Goal: Check status: Check status

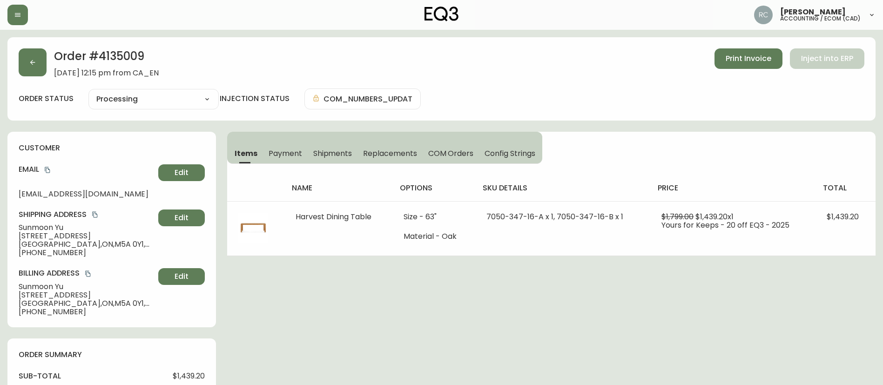
select select "PROCESSING"
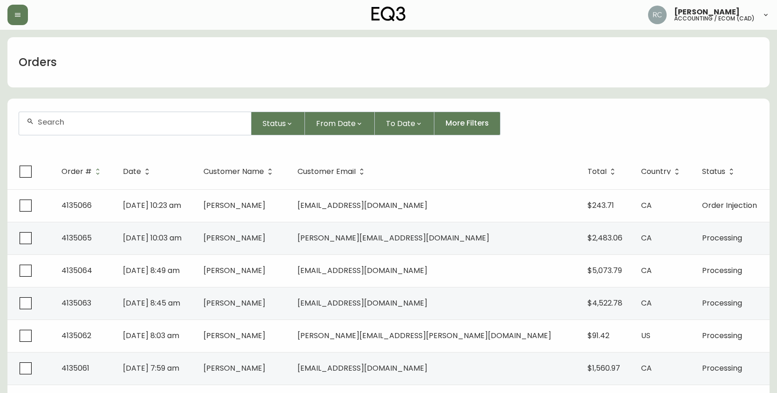
scroll to position [47, 0]
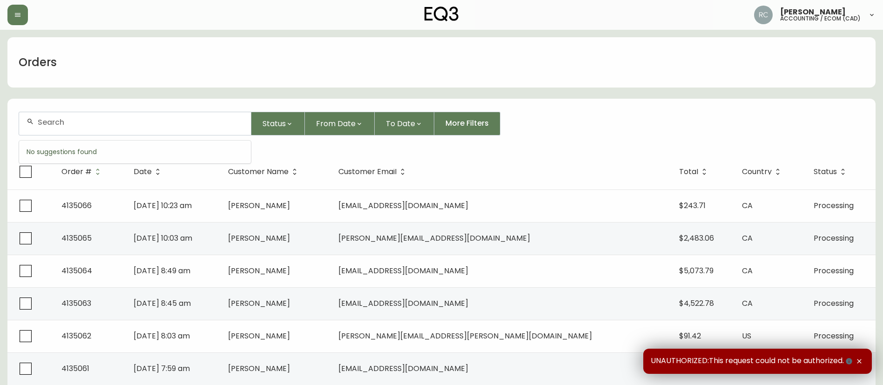
click at [82, 121] on input "text" at bounding box center [141, 122] width 206 height 9
paste input "4134990"
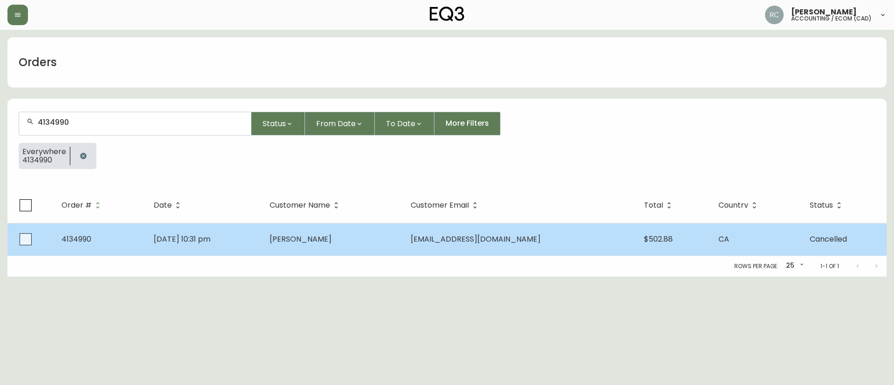
type input "4134990"
click at [340, 231] on td "Devin Blankenship" at bounding box center [332, 239] width 141 height 33
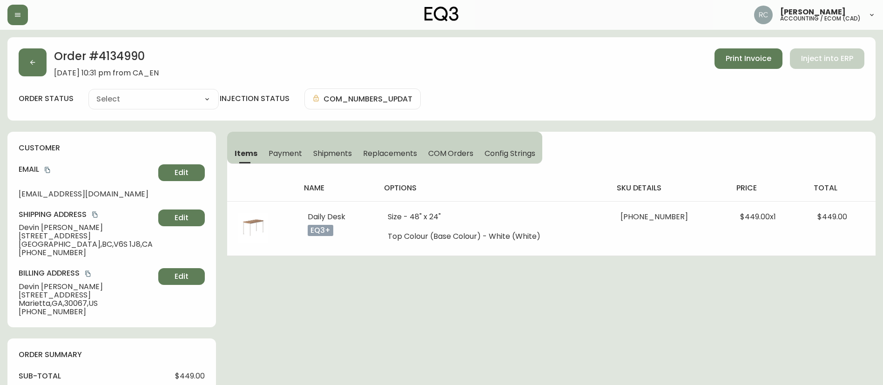
type input "Cancelled"
select select "CANCELLED"
click at [290, 158] on span "Payment" at bounding box center [286, 153] width 34 height 10
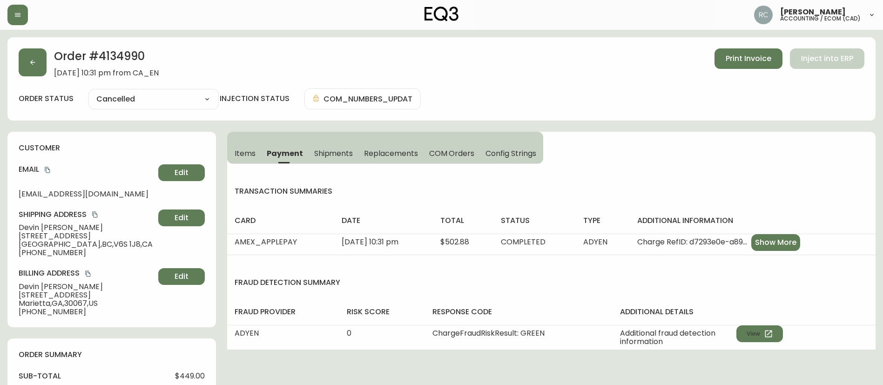
click at [431, 152] on span "COM Orders" at bounding box center [452, 153] width 46 height 10
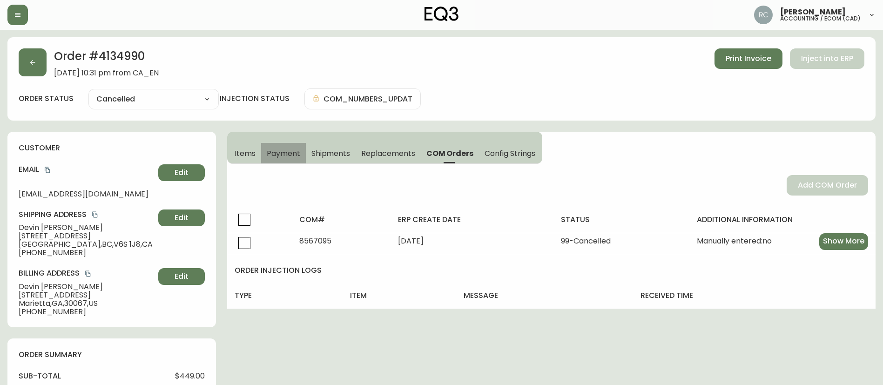
click at [274, 152] on span "Payment" at bounding box center [284, 153] width 34 height 10
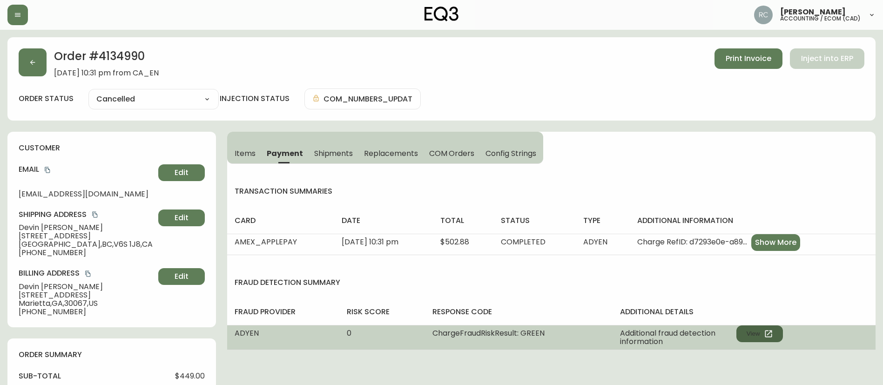
click at [749, 330] on button "View" at bounding box center [759, 333] width 47 height 17
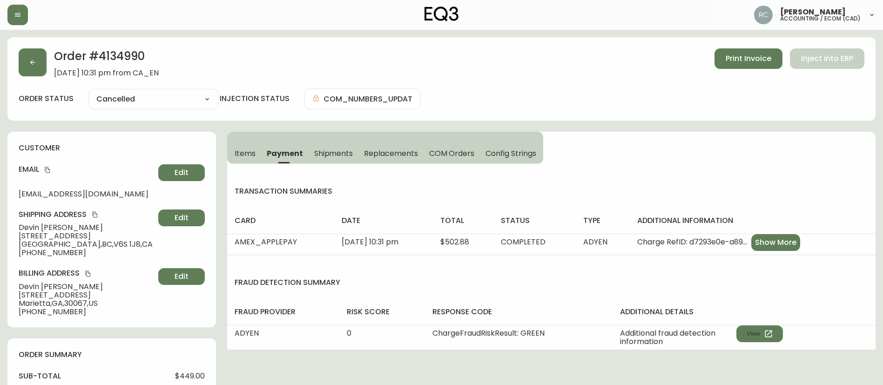
click at [204, 376] on span "$449.00" at bounding box center [190, 376] width 30 height 8
click at [190, 376] on span "$449.00" at bounding box center [190, 376] width 30 height 8
copy span "449.00"
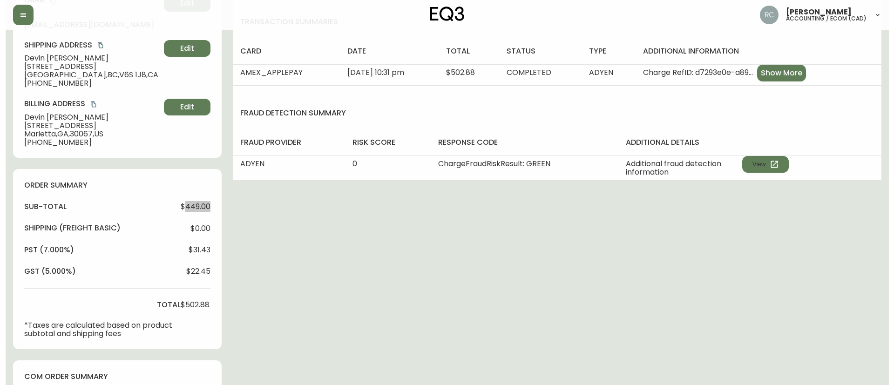
scroll to position [387, 0]
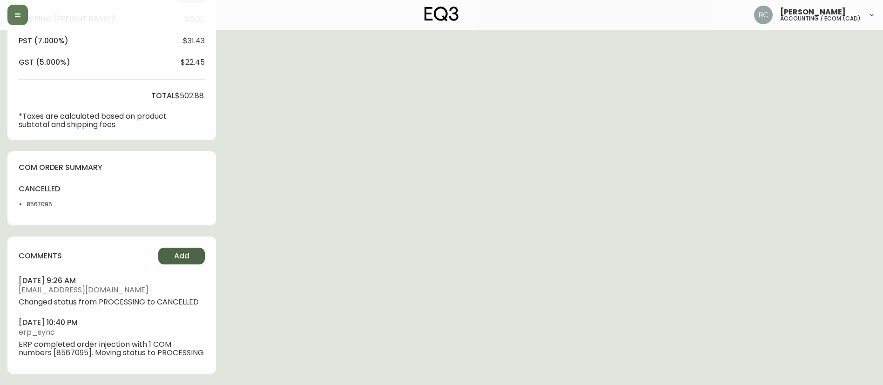
click at [186, 248] on button "Add" at bounding box center [181, 256] width 47 height 17
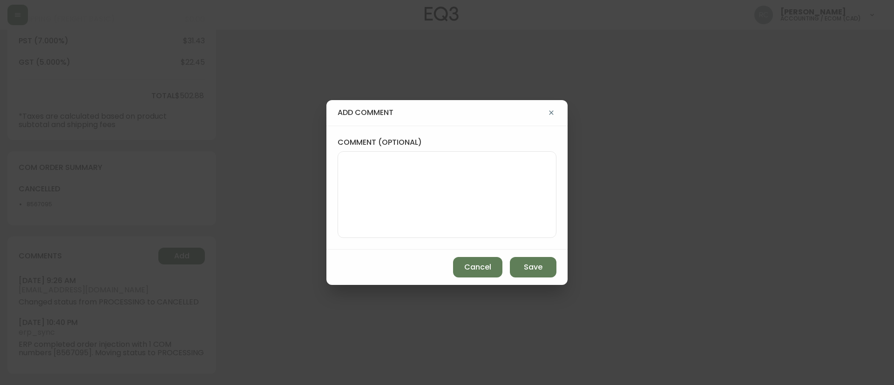
click at [395, 172] on textarea "comment (optional)" at bounding box center [446, 194] width 203 height 74
paste textarea "CANCELLATION - DUPLICATE TICKET# 825836 ORD# 4134990 - status in AS400: 99 canc…"
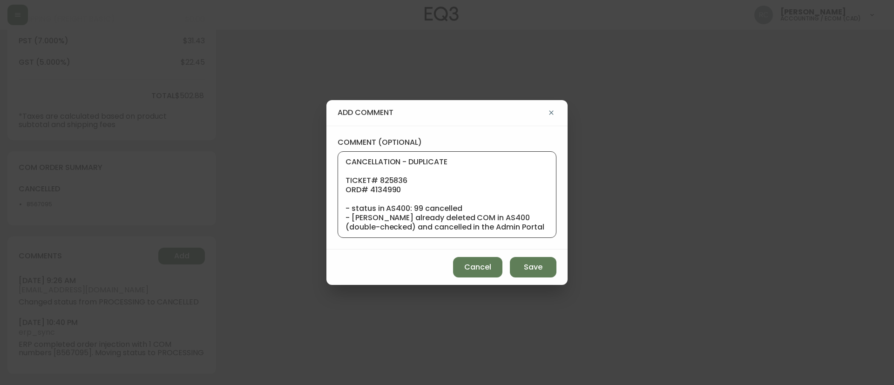
scroll to position [93, 0]
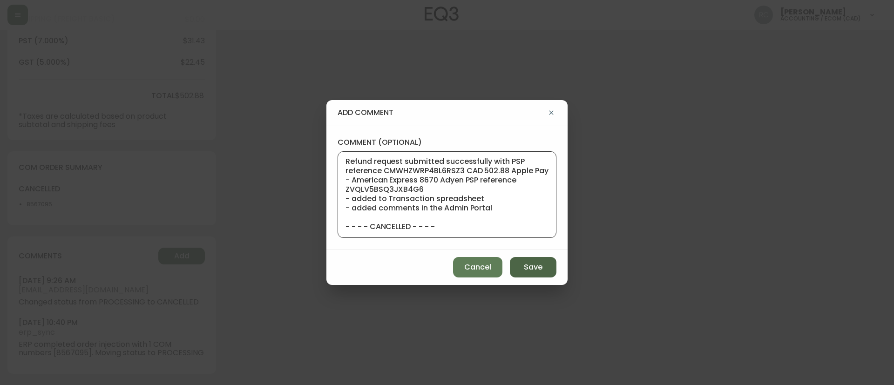
type textarea "CANCELLATION - DUPLICATE TICKET# 825836 ORD# 4134990 - status in AS400: 99 canc…"
click at [538, 265] on span "Save" at bounding box center [533, 267] width 19 height 10
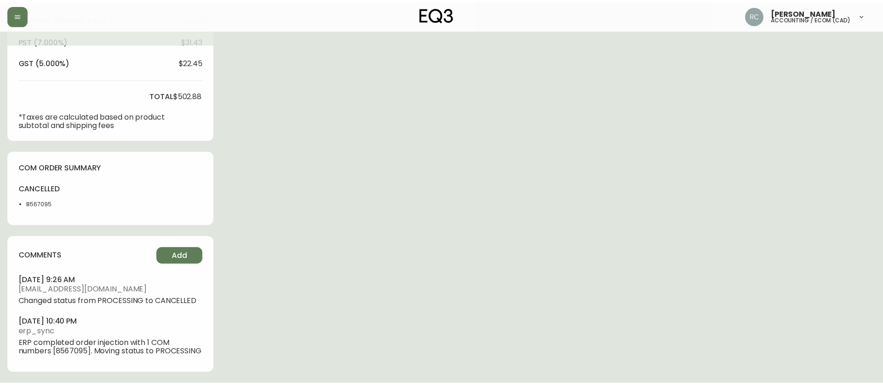
scroll to position [378, 0]
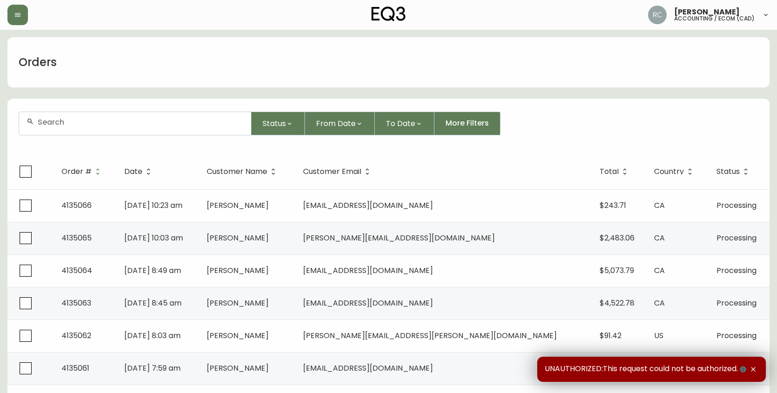
click at [225, 129] on div at bounding box center [135, 123] width 232 height 23
paste input "8568710"
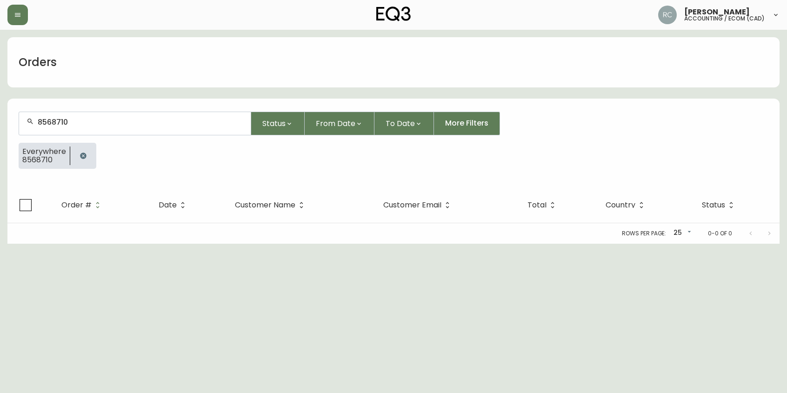
type input "8568710"
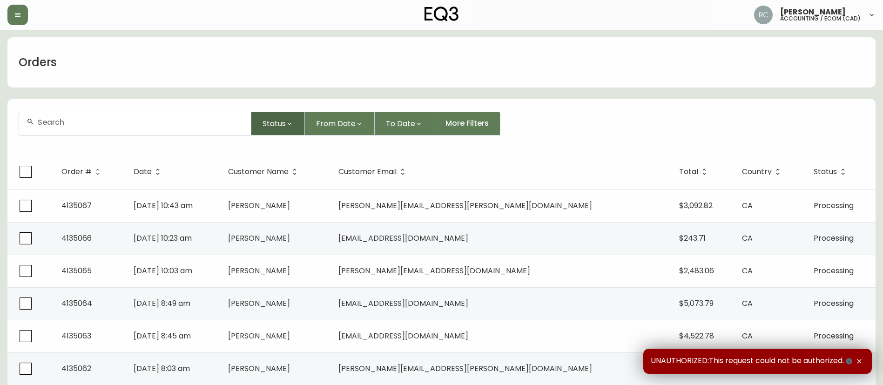
click at [289, 128] on button "Status" at bounding box center [278, 124] width 54 height 24
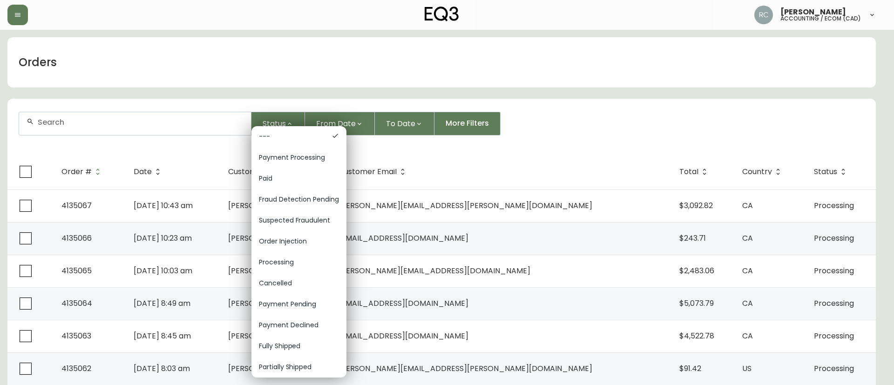
click at [305, 240] on span "Order Injection" at bounding box center [299, 241] width 80 height 10
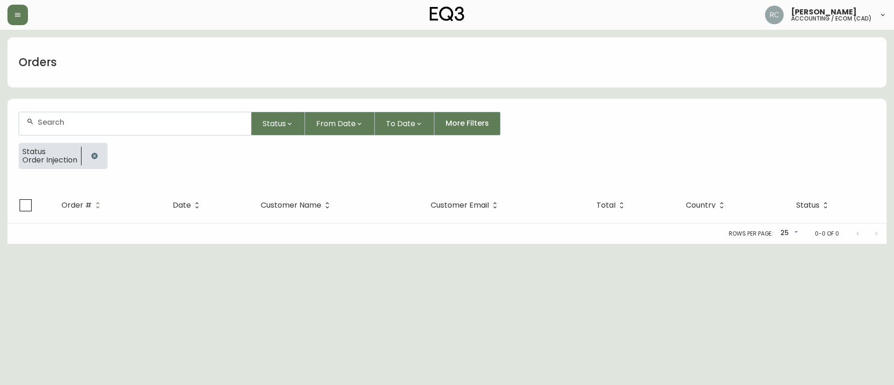
click at [94, 153] on icon "button" at bounding box center [94, 156] width 6 height 6
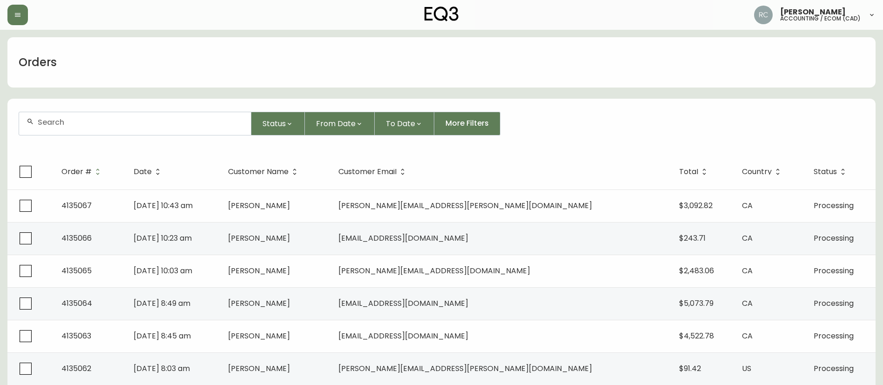
click at [777, 68] on div "Orders" at bounding box center [441, 62] width 868 height 50
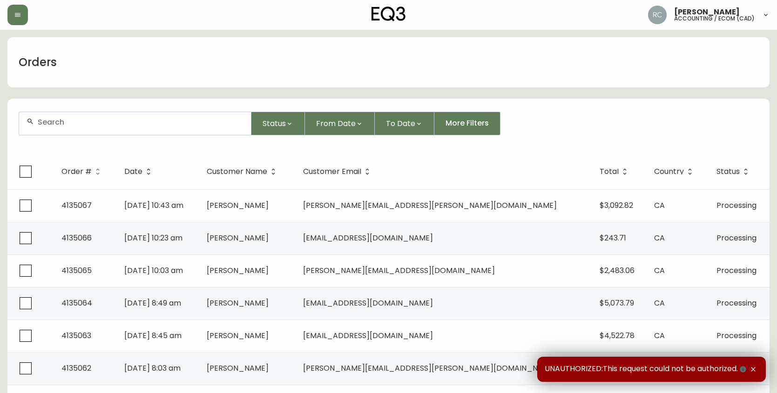
click at [157, 130] on div at bounding box center [135, 123] width 232 height 23
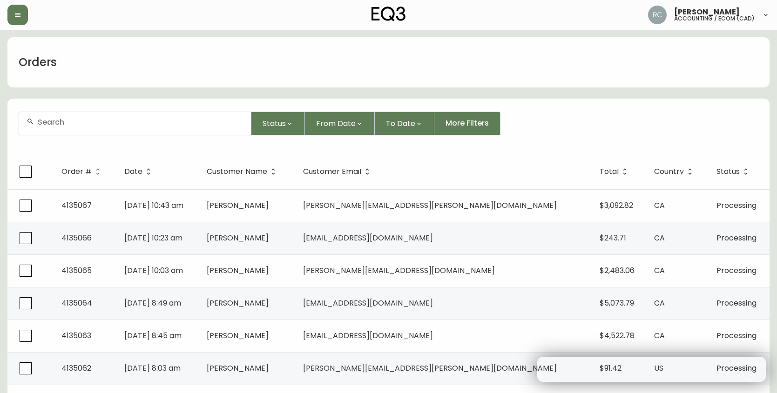
paste input "4135012"
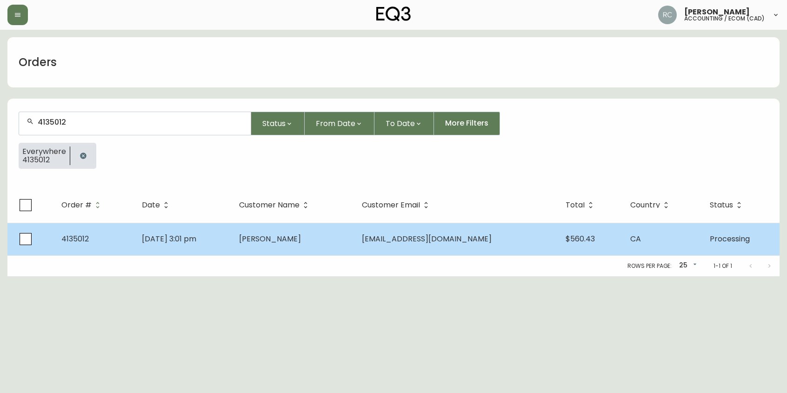
type input "4135012"
click at [220, 244] on td "[DATE] 3:01 pm" at bounding box center [183, 239] width 97 height 33
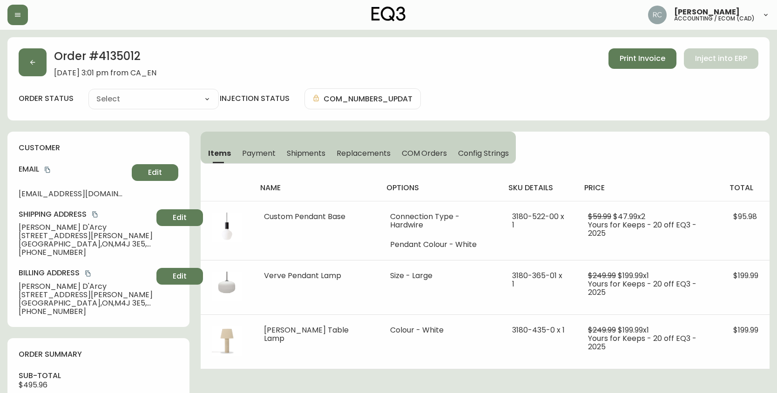
type input "Processing"
select select "PROCESSING"
click at [46, 171] on icon "copy" at bounding box center [47, 170] width 7 height 7
click at [45, 226] on span "[PERSON_NAME]" at bounding box center [86, 227] width 134 height 8
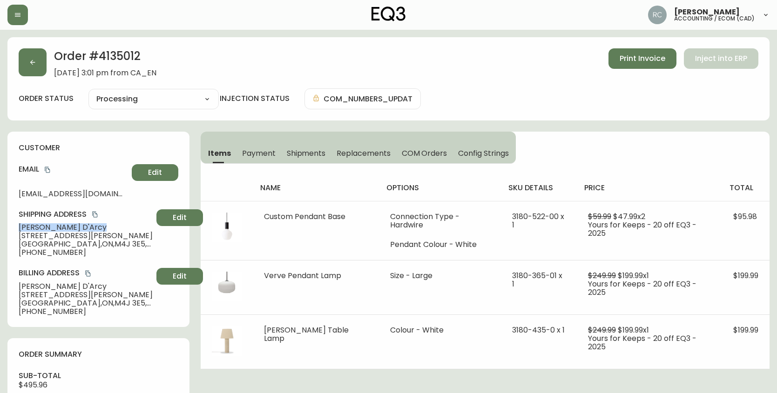
click at [45, 226] on span "Polly D'Arcy" at bounding box center [86, 227] width 134 height 8
copy span "Polly D'Arcy"
click at [49, 169] on icon "copy" at bounding box center [47, 170] width 5 height 6
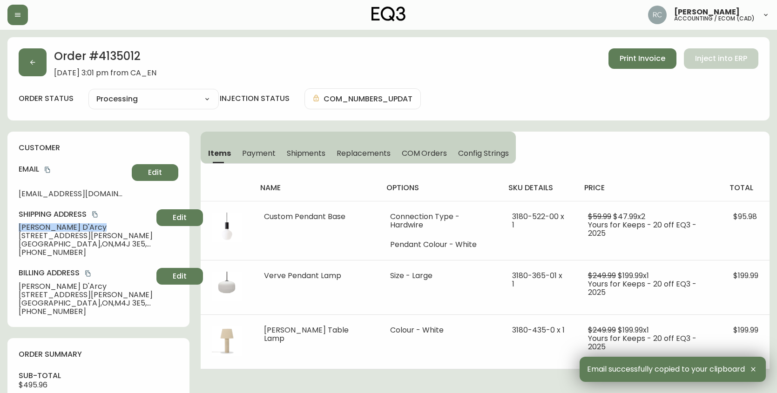
click at [87, 227] on span "Polly D'Arcy" at bounding box center [86, 227] width 134 height 8
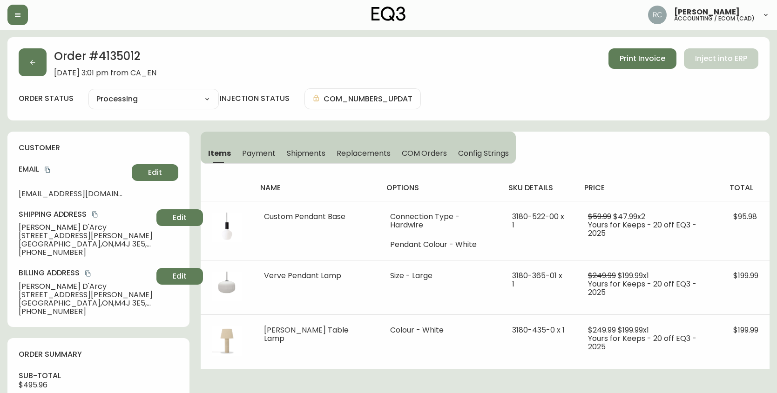
click at [81, 194] on span "pdarcy11@gmail.com" at bounding box center [73, 194] width 109 height 8
